Goal: Task Accomplishment & Management: Complete application form

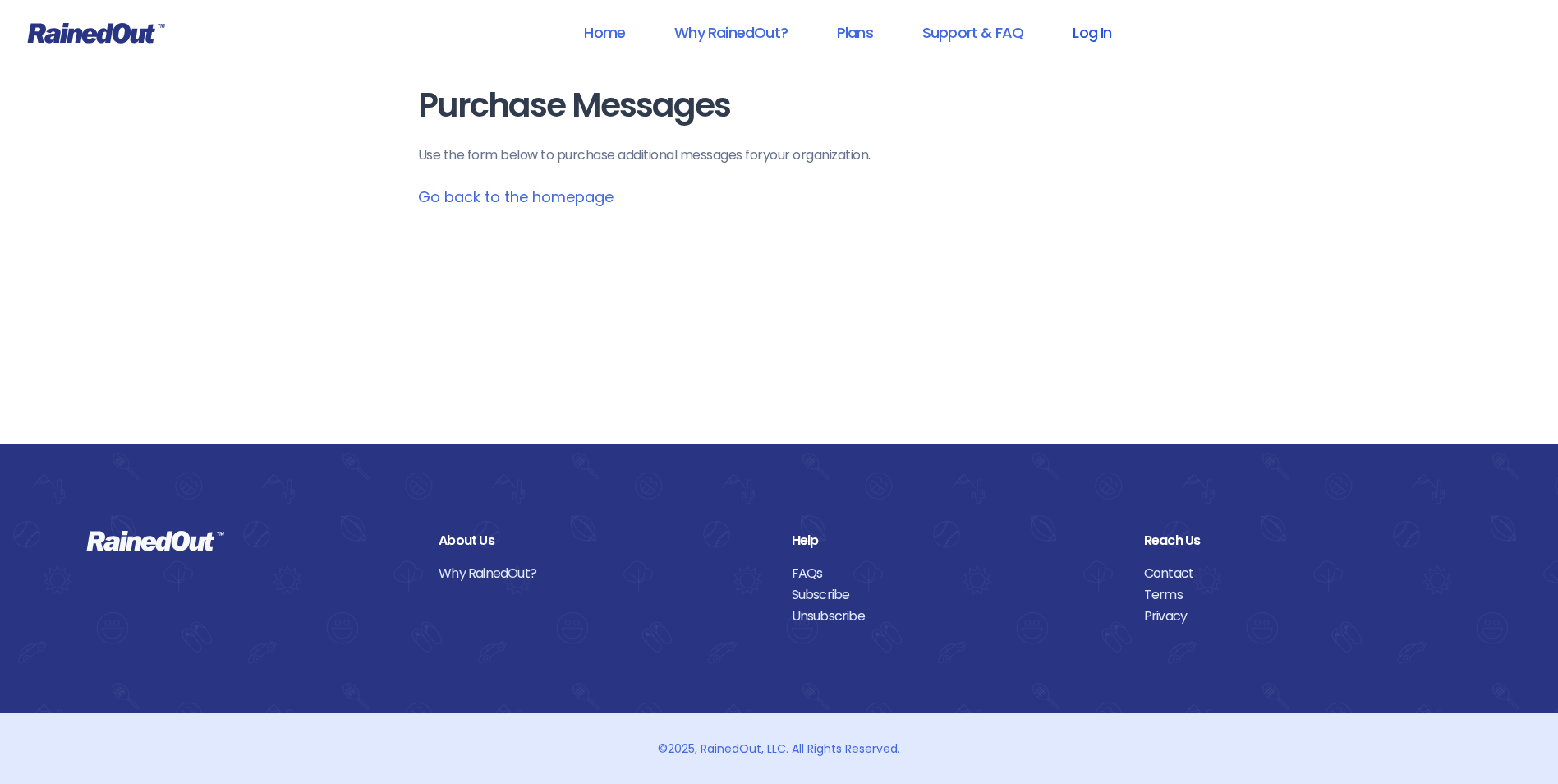
click at [1101, 45] on link "Log In" at bounding box center [1091, 32] width 81 height 37
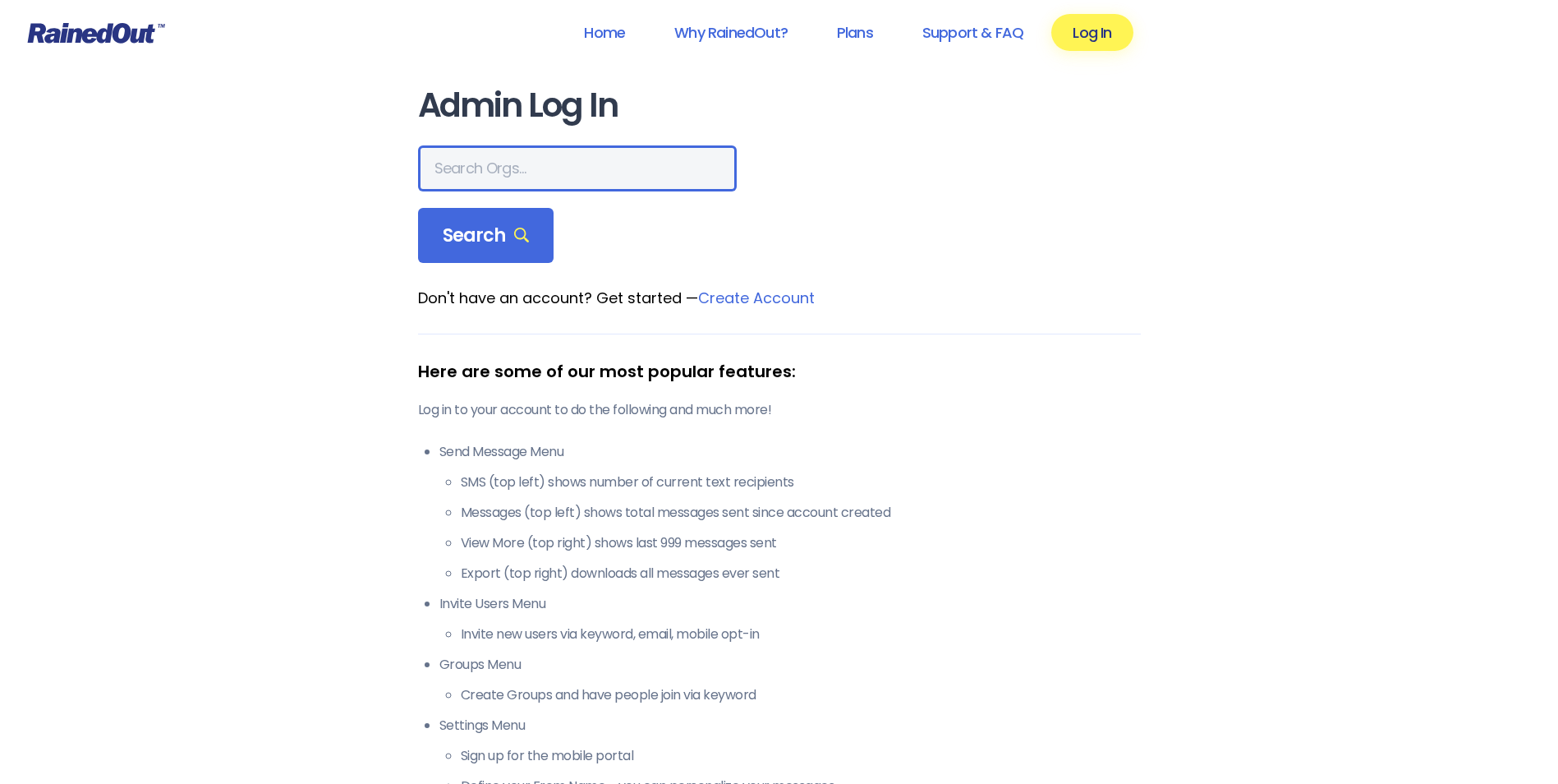
click at [553, 155] on input "text" at bounding box center [577, 168] width 319 height 46
type input "city of poway"
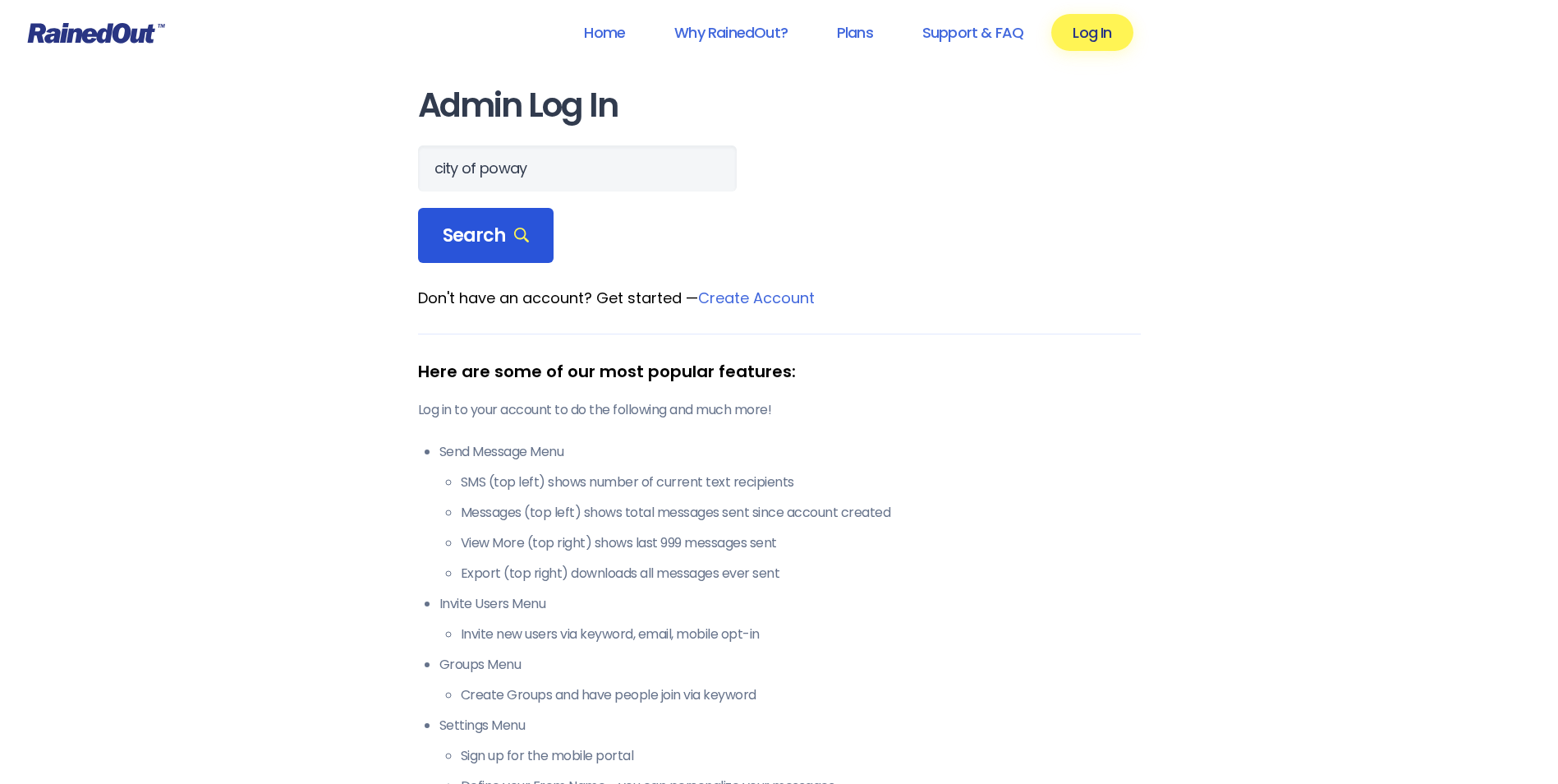
click at [515, 256] on div "Search" at bounding box center [486, 236] width 136 height 56
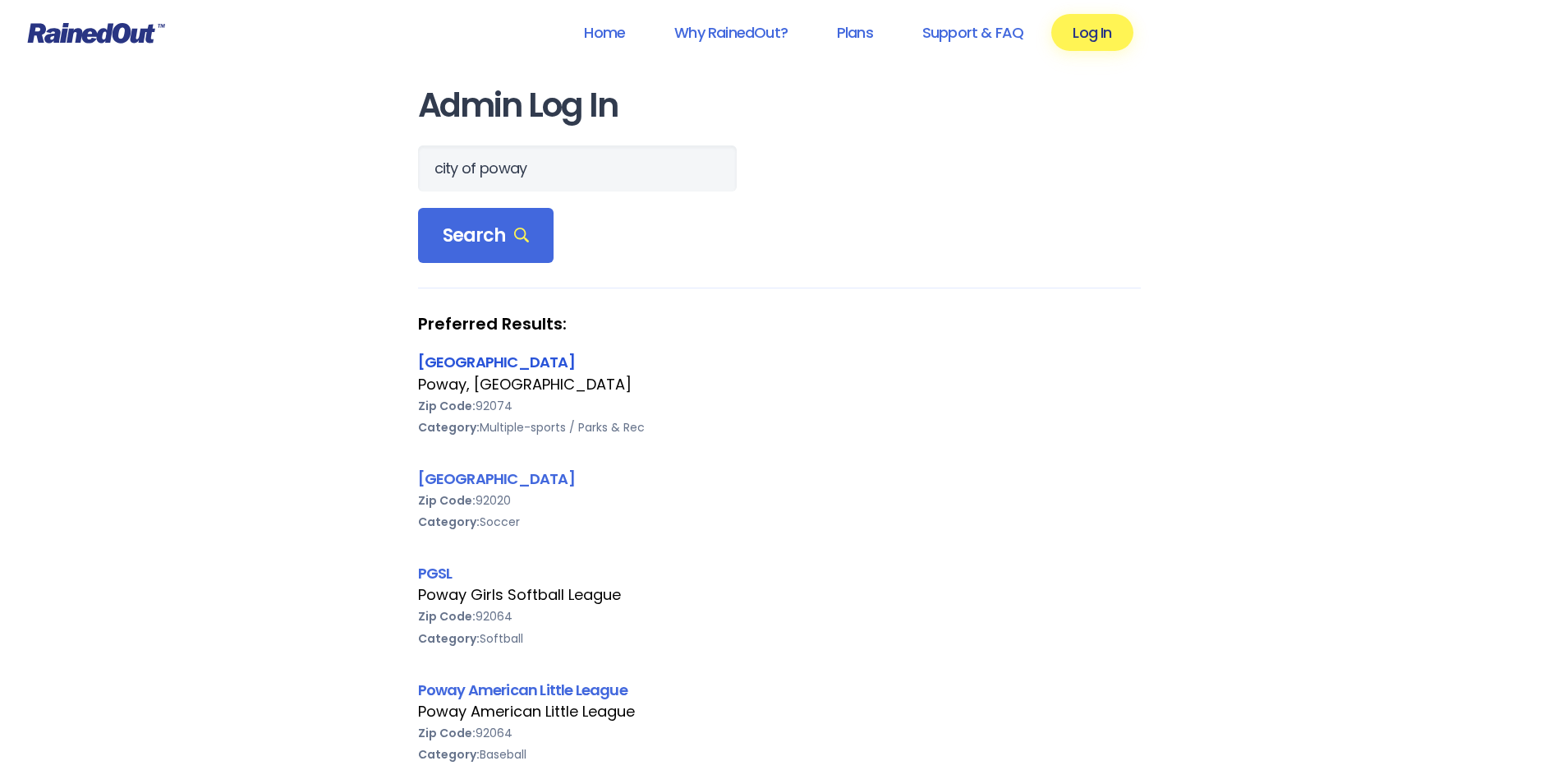
click at [490, 366] on link "[GEOGRAPHIC_DATA]" at bounding box center [496, 362] width 157 height 21
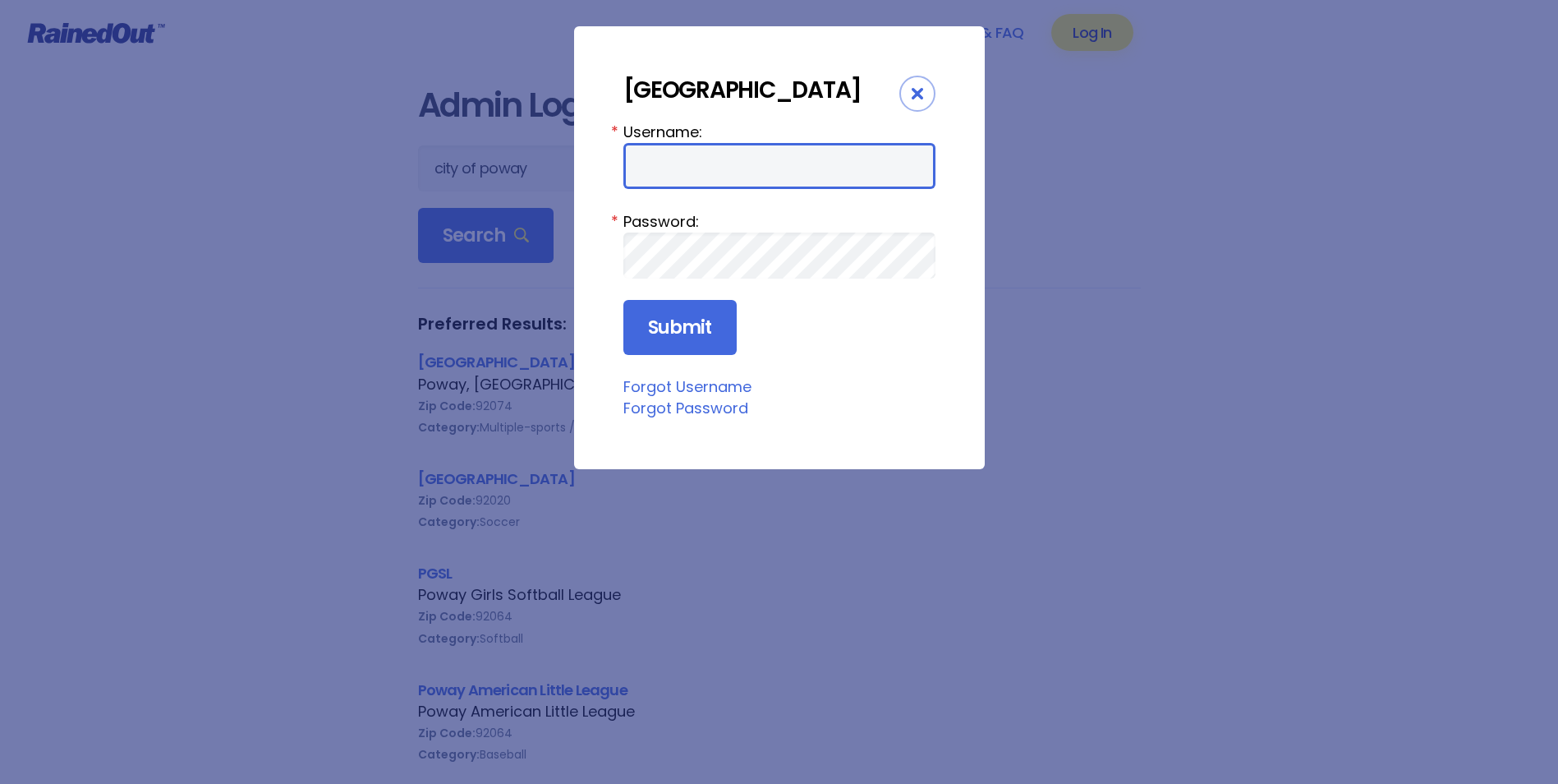
drag, startPoint x: 715, startPoint y: 168, endPoint x: 701, endPoint y: 175, distance: 16.5
click at [715, 168] on input "Username:" at bounding box center [779, 166] width 312 height 46
type input "cpark"
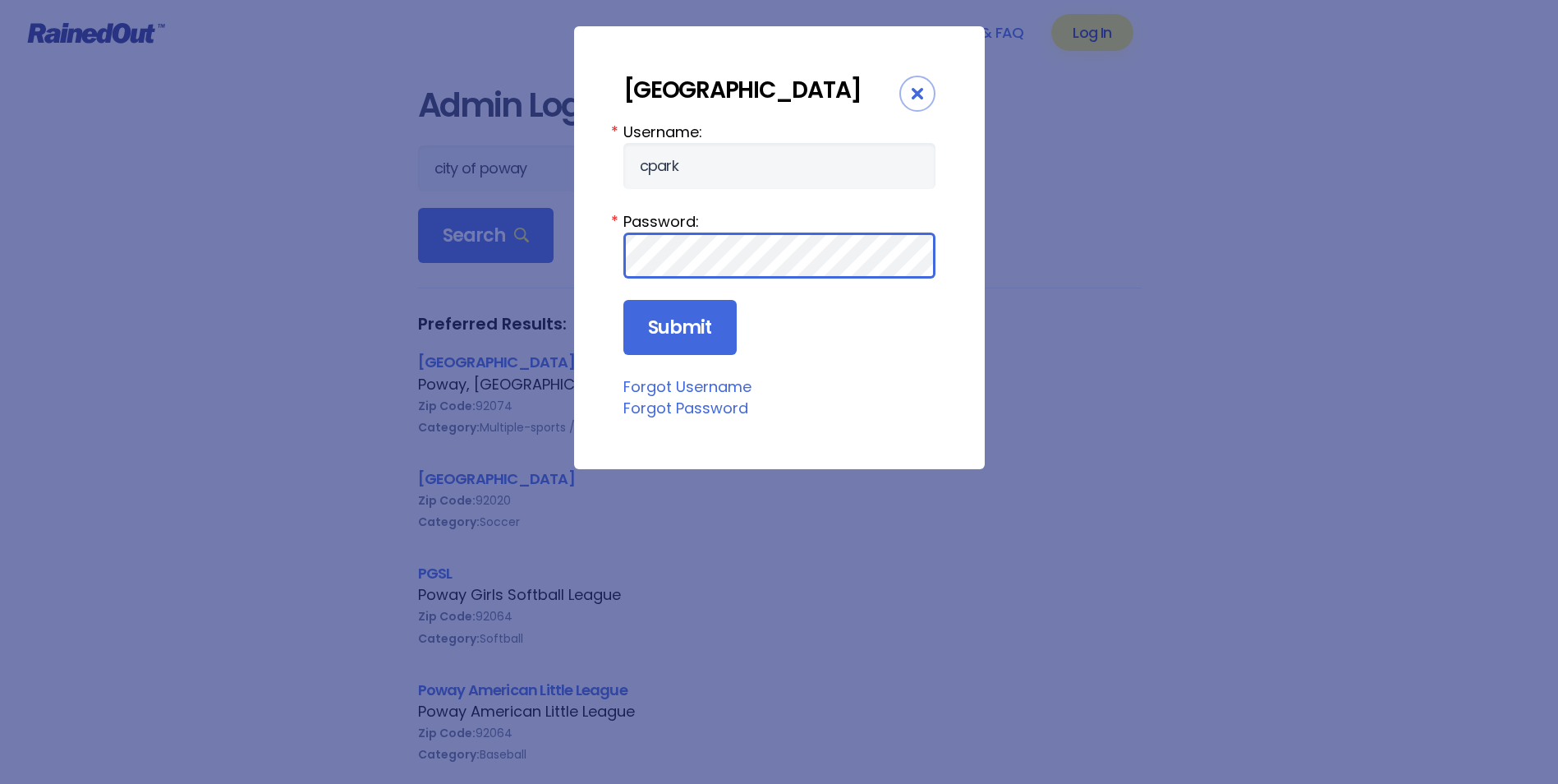
click at [623, 300] on input "Submit" at bounding box center [679, 328] width 113 height 56
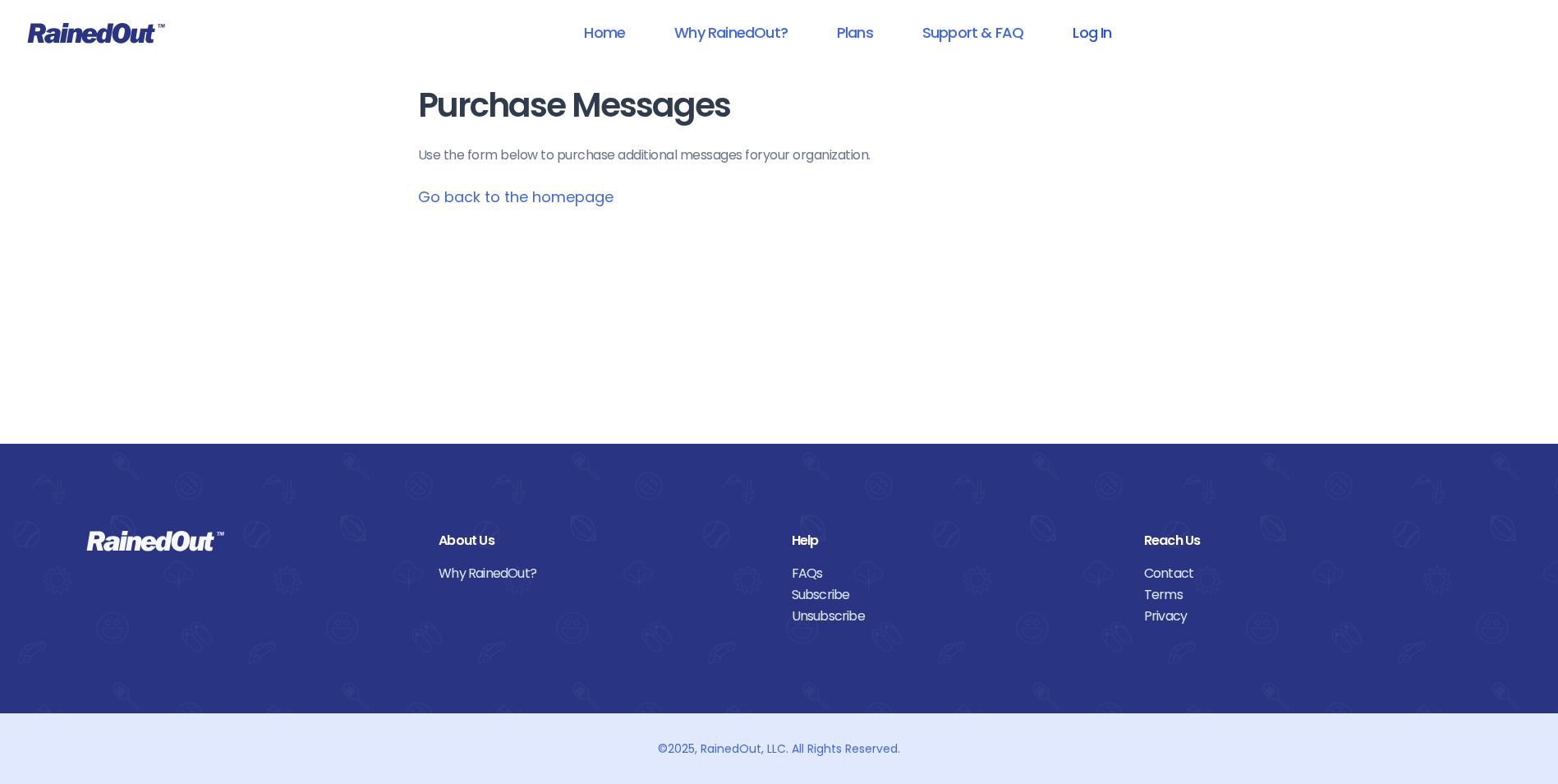
click at [1065, 43] on link "Log In" at bounding box center [1091, 32] width 81 height 37
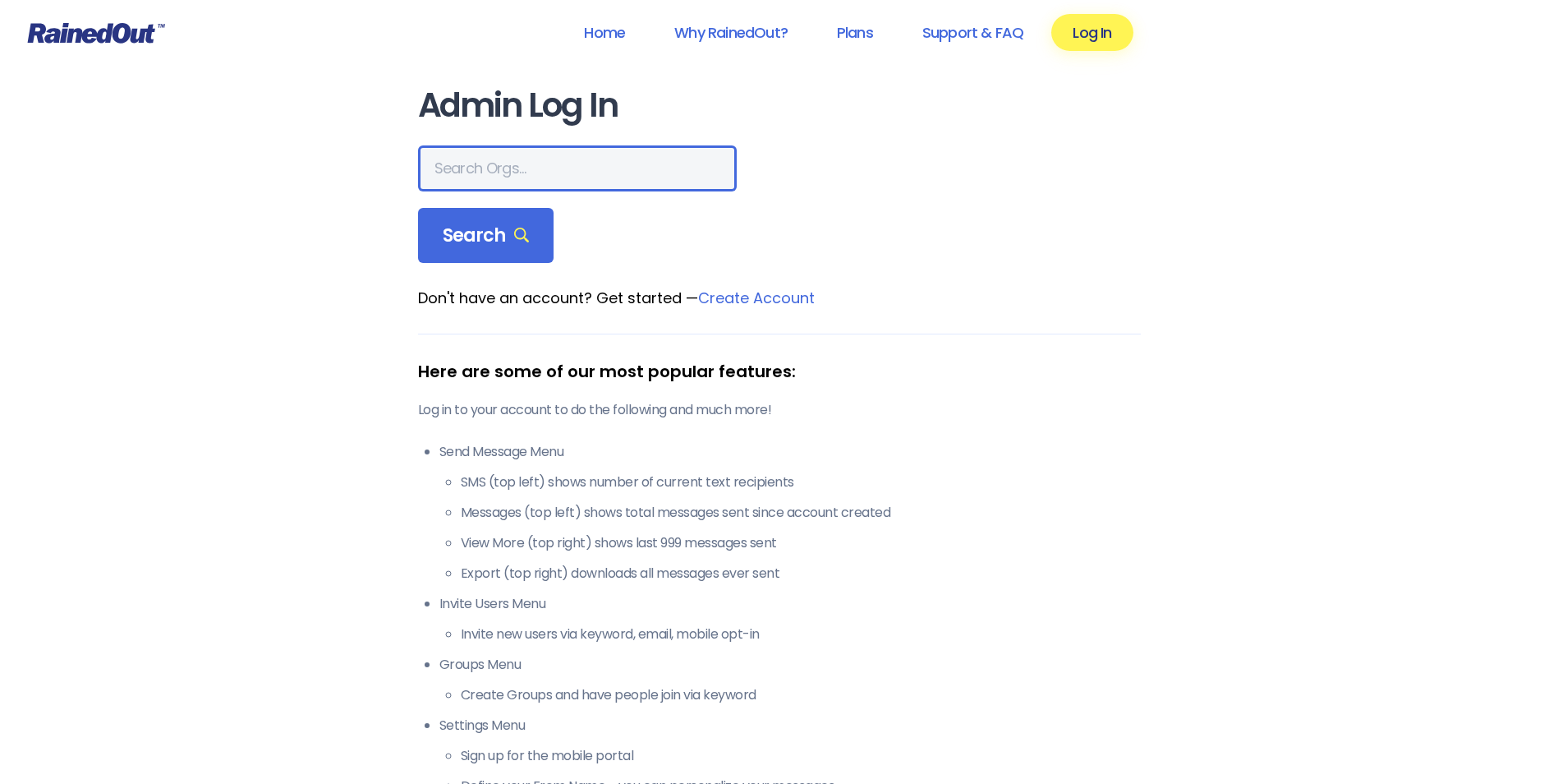
click at [483, 181] on input "text" at bounding box center [577, 168] width 319 height 46
type input "city of poway"
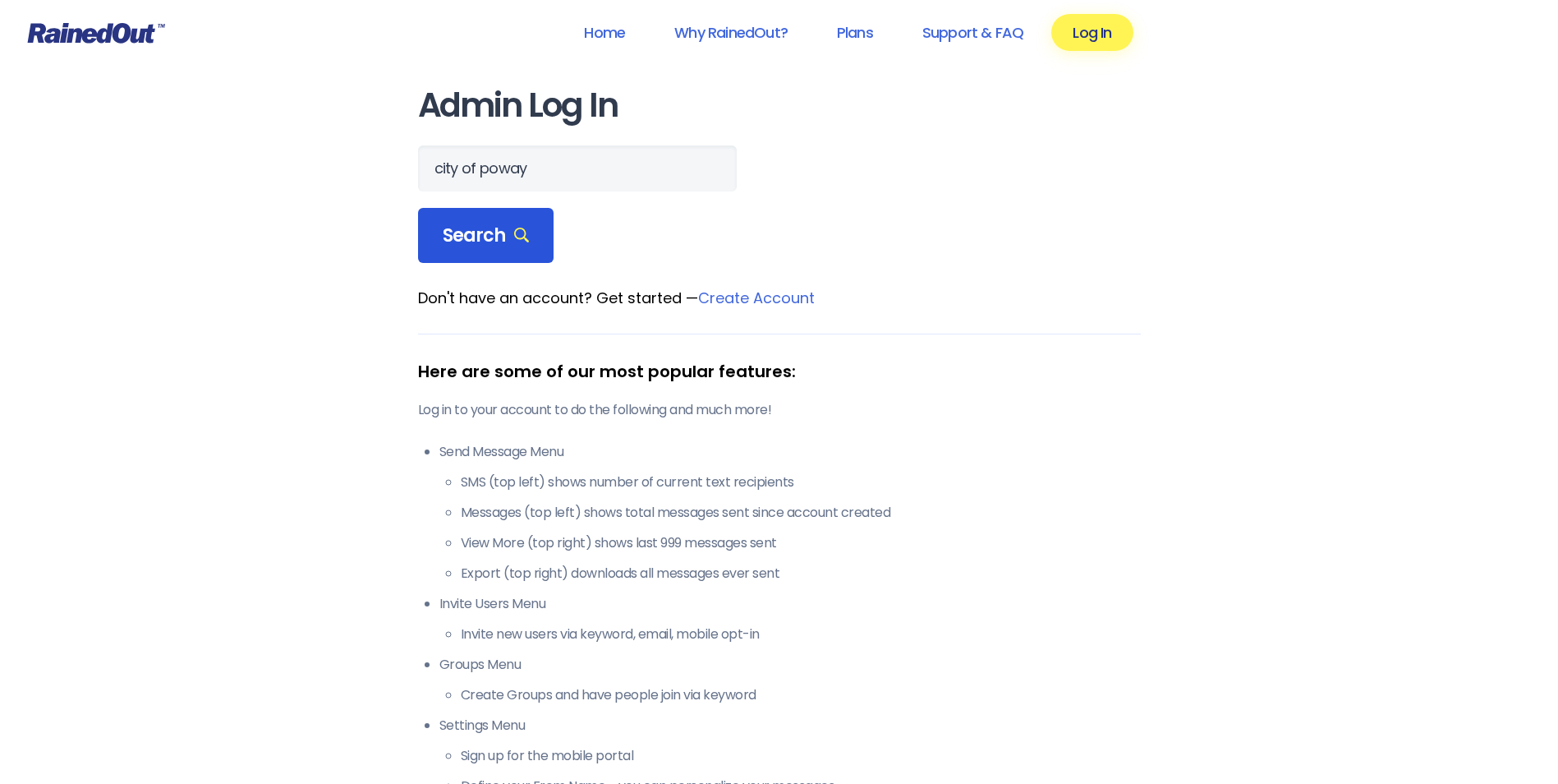
click at [525, 250] on div "Search" at bounding box center [486, 236] width 136 height 56
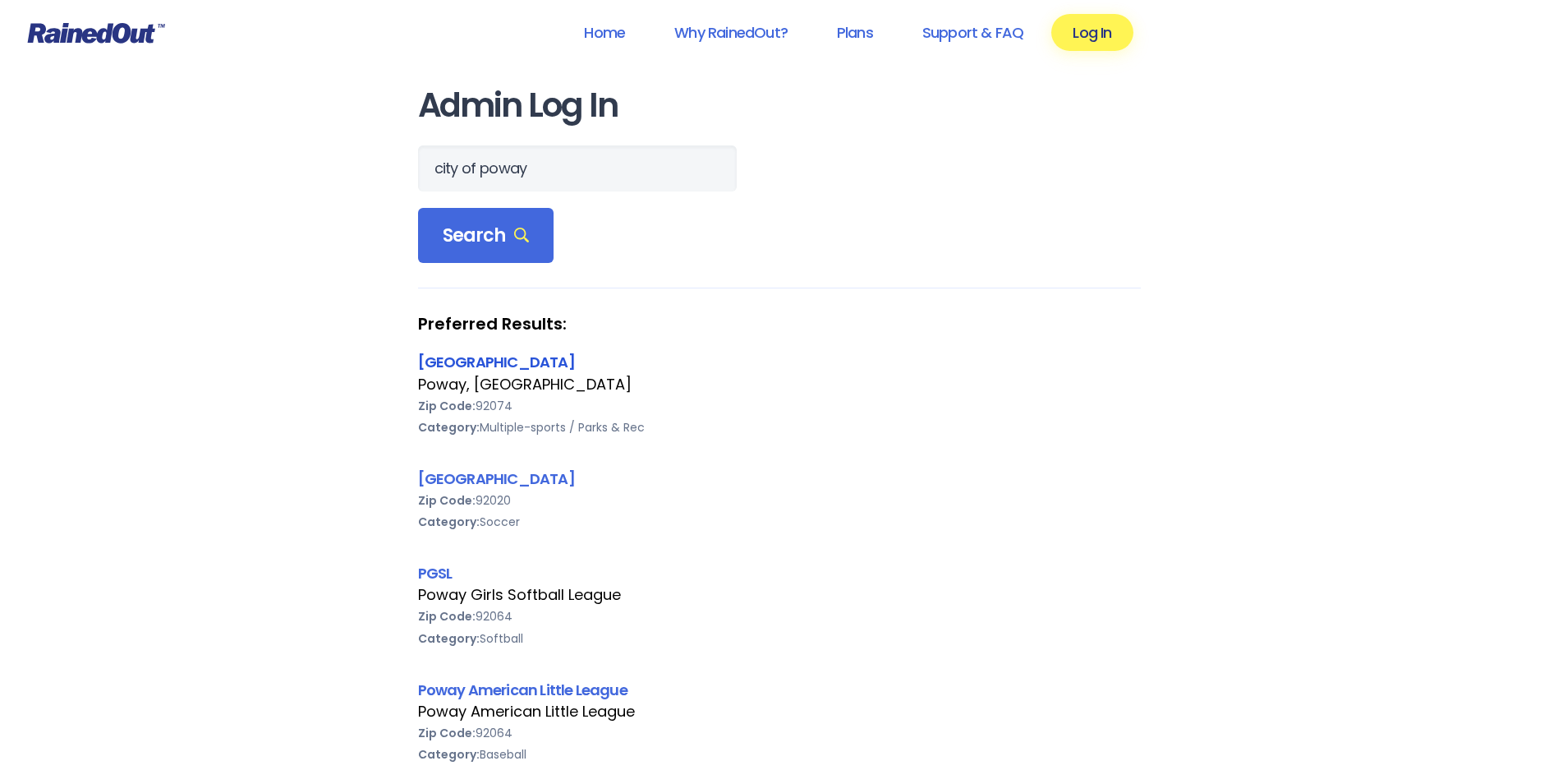
click at [451, 364] on link "[GEOGRAPHIC_DATA]" at bounding box center [496, 362] width 157 height 21
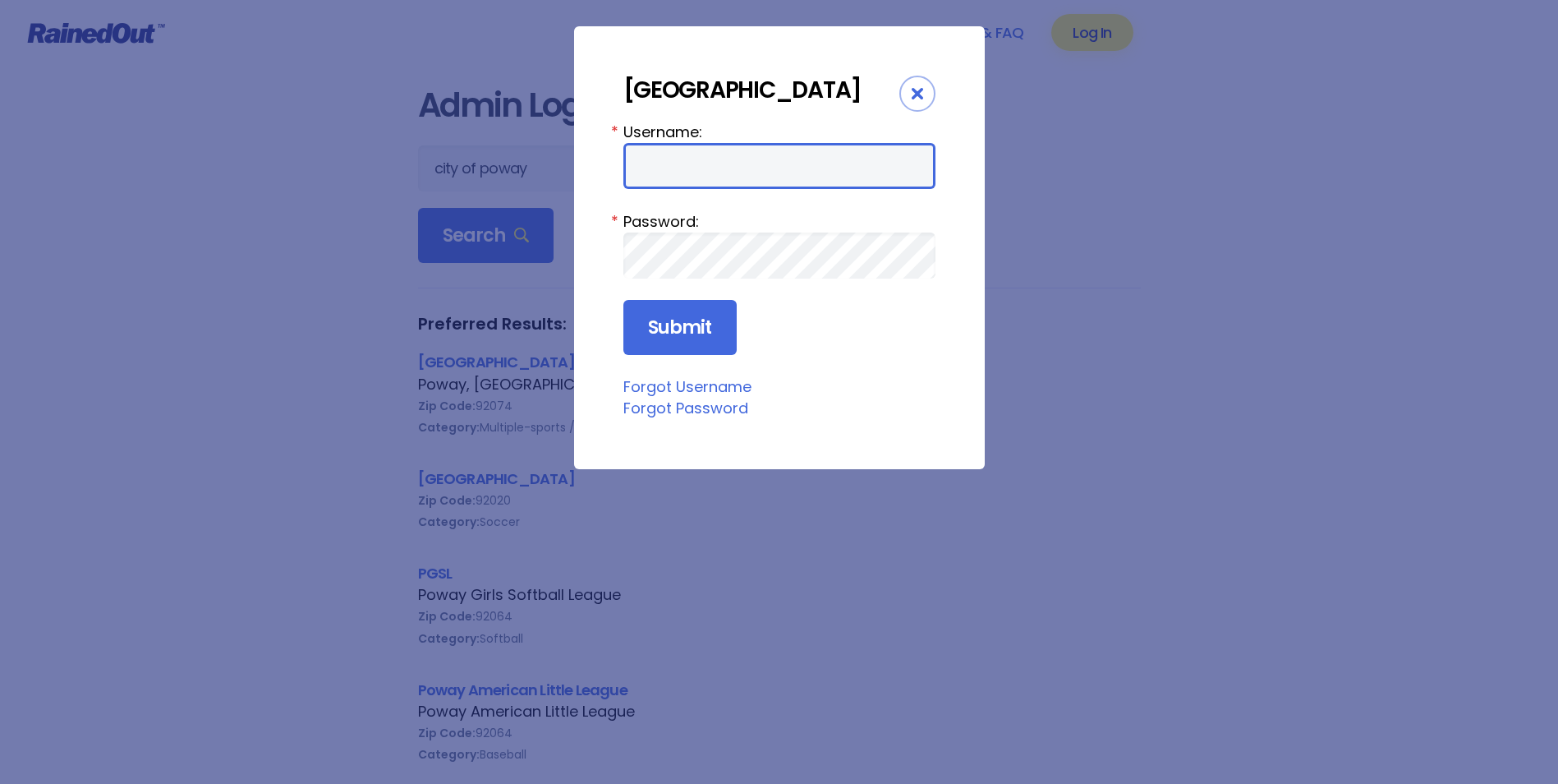
click at [683, 143] on input "Username:" at bounding box center [779, 166] width 312 height 46
type input "cpark"
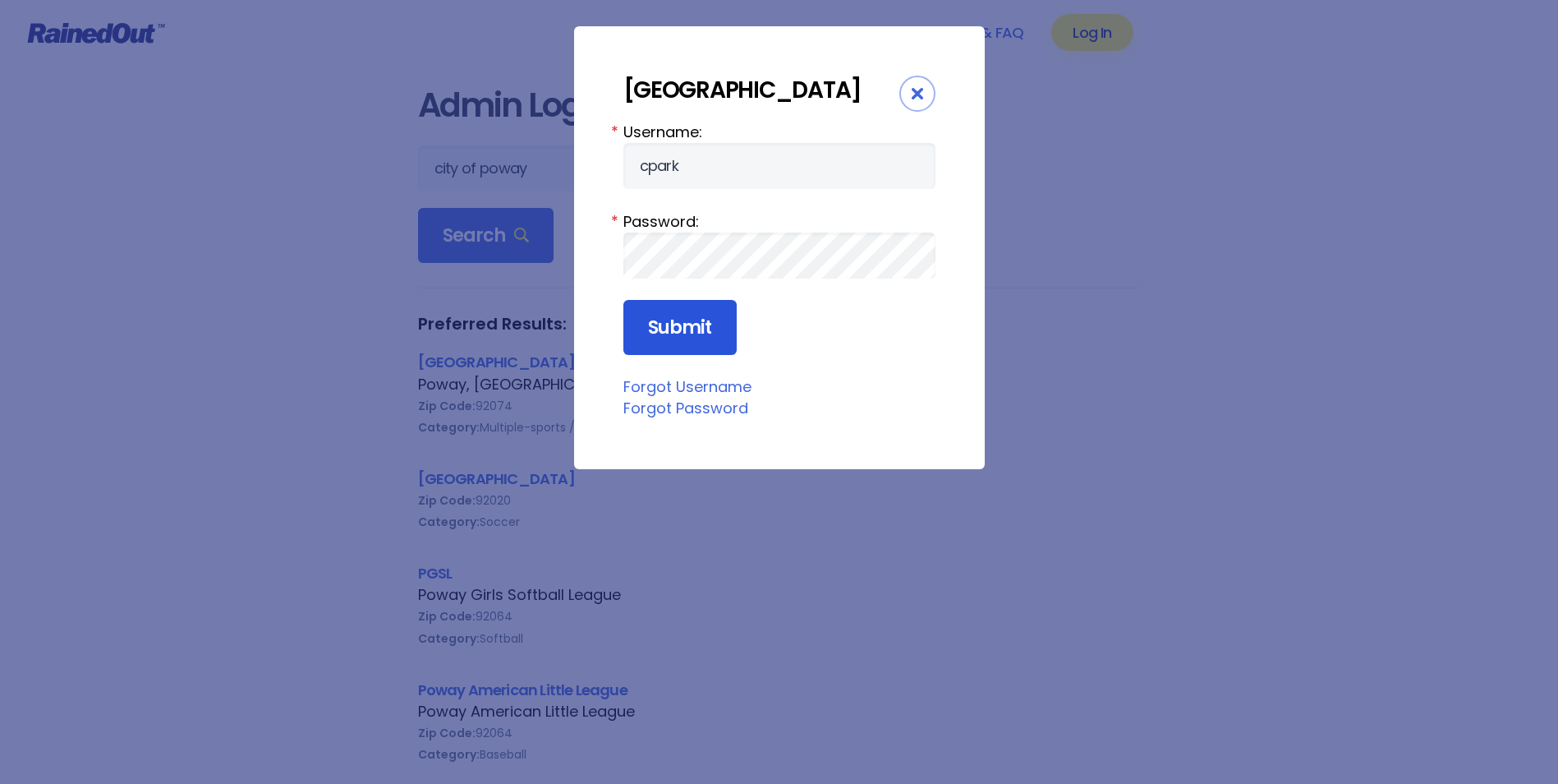
click at [685, 324] on input "Submit" at bounding box center [679, 328] width 113 height 56
